Goal: Task Accomplishment & Management: Use online tool/utility

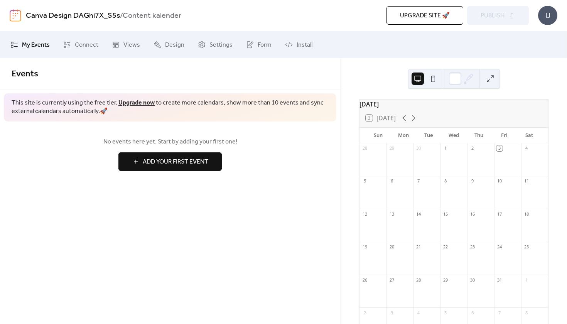
click at [498, 162] on div at bounding box center [507, 163] width 27 height 20
click at [232, 173] on div "No events here yet. Start by adding your first one! Add Your First Event" at bounding box center [170, 153] width 340 height 65
click at [240, 134] on div "No events here yet. Start by adding your first one! Add Your First Event" at bounding box center [170, 153] width 340 height 65
click at [217, 137] on span "No events here yet. Start by adding your first one!" at bounding box center [170, 141] width 317 height 9
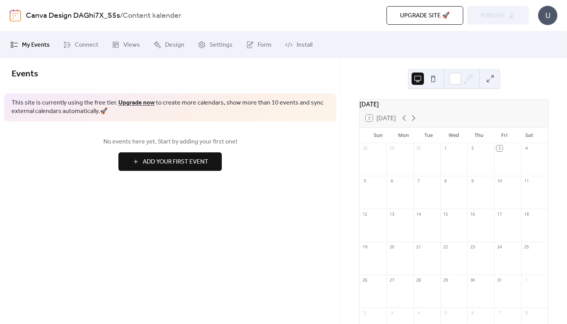
click at [183, 163] on span "Add Your First Event" at bounding box center [176, 161] width 66 height 9
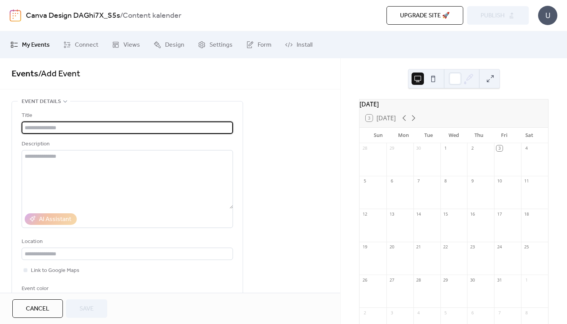
type input "*"
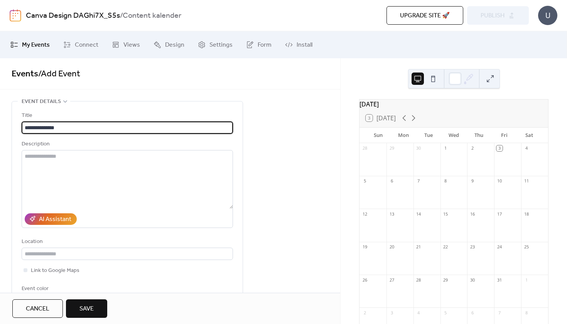
type input "**********"
click at [85, 301] on button "Save" at bounding box center [86, 308] width 41 height 19
